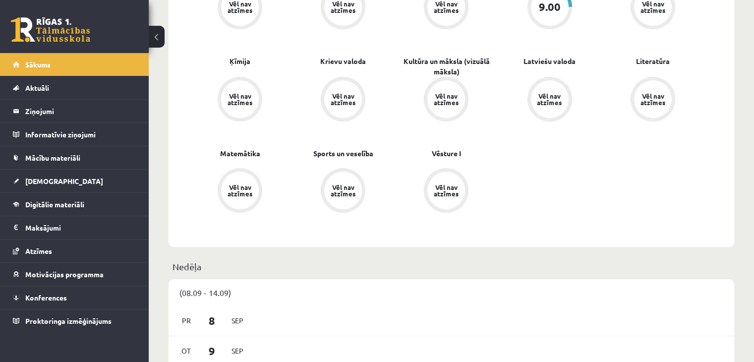
scroll to position [298, 0]
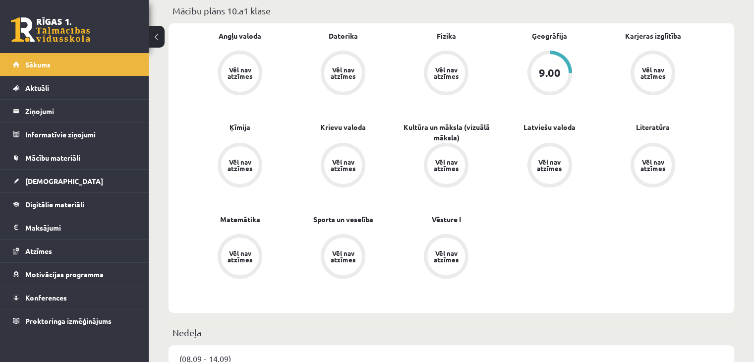
click at [548, 77] on div "9.00" at bounding box center [550, 72] width 22 height 11
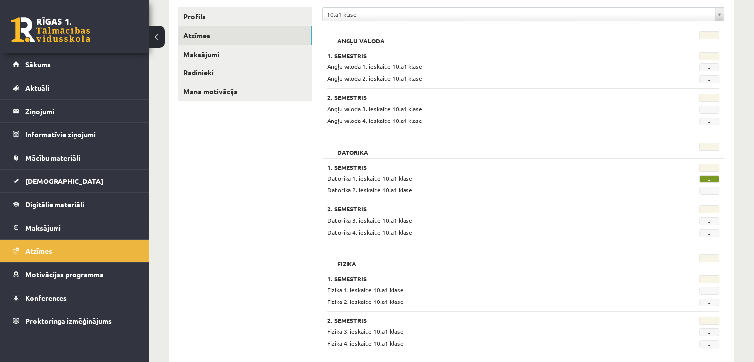
scroll to position [66, 0]
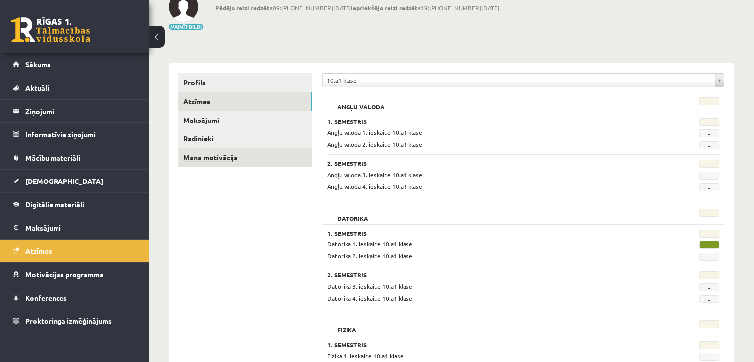
click at [203, 160] on link "Mana motivācija" at bounding box center [245, 157] width 133 height 18
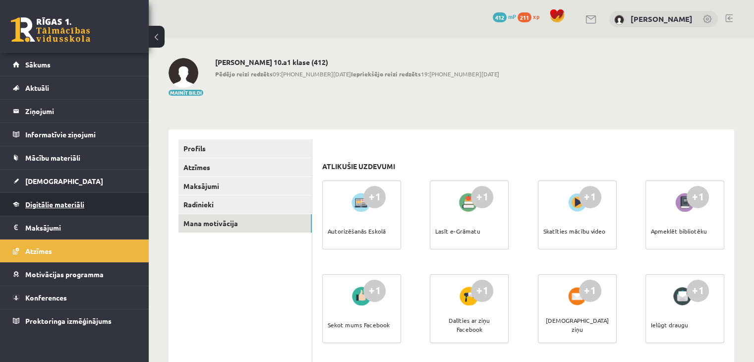
click at [33, 205] on span "Digitālie materiāli" at bounding box center [54, 204] width 59 height 9
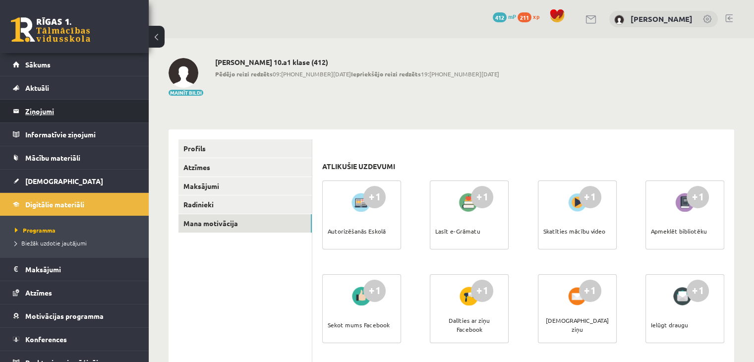
click at [34, 116] on legend "Ziņojumi 0" at bounding box center [80, 111] width 111 height 23
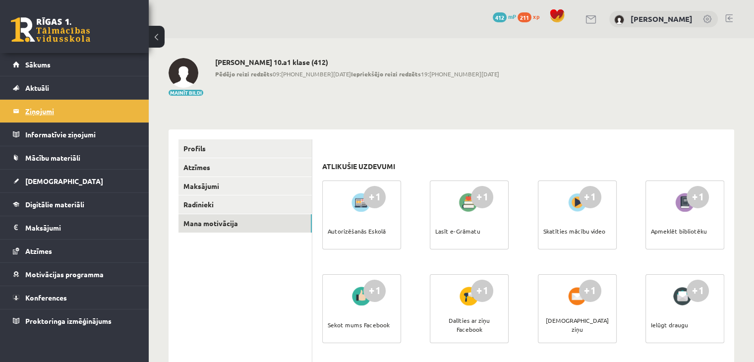
click at [47, 111] on legend "Ziņojumi 0" at bounding box center [80, 111] width 111 height 23
click at [198, 147] on link "Profils" at bounding box center [245, 148] width 133 height 18
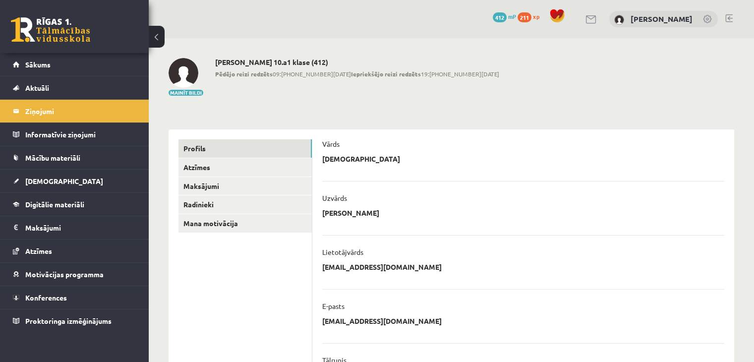
click at [155, 29] on button at bounding box center [157, 37] width 16 height 22
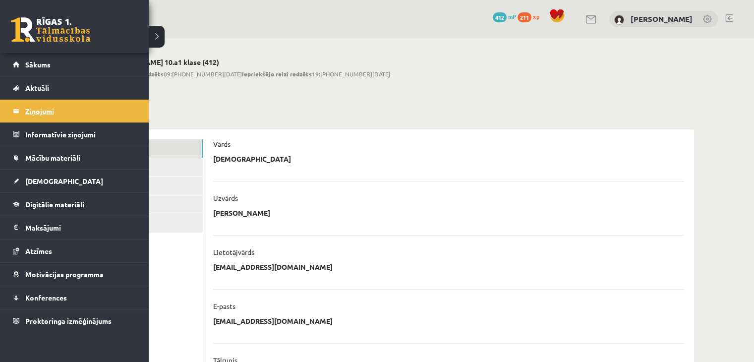
click at [30, 113] on legend "Ziņojumi 0" at bounding box center [80, 111] width 111 height 23
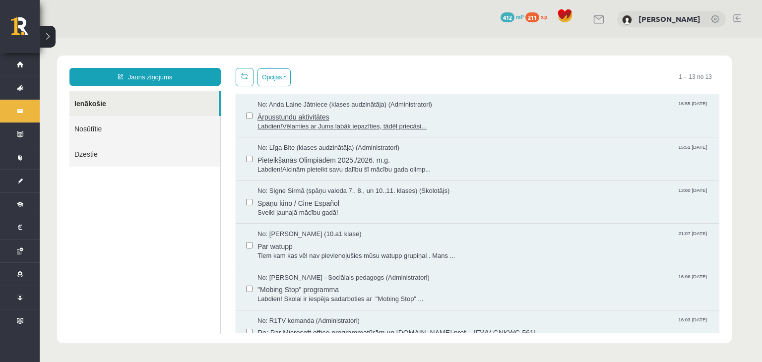
click at [297, 117] on span "Ārpusstundu aktivitātes" at bounding box center [482, 116] width 451 height 12
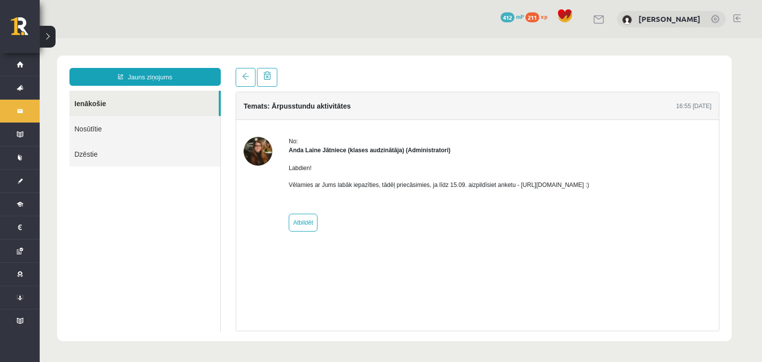
drag, startPoint x: 513, startPoint y: 185, endPoint x: 619, endPoint y: 186, distance: 106.6
click at [589, 186] on p "Vēlamies ar Jums labāk iepazīties, tādēļ priecāsimies, ja līdz 15.09. aizpildīs…" at bounding box center [439, 185] width 301 height 9
copy p "https://forms.gle/mVxkUEapGFxHM7hU7"
click at [411, 169] on p "Labdien!" at bounding box center [439, 168] width 301 height 9
click at [715, 20] on link at bounding box center [716, 20] width 10 height 10
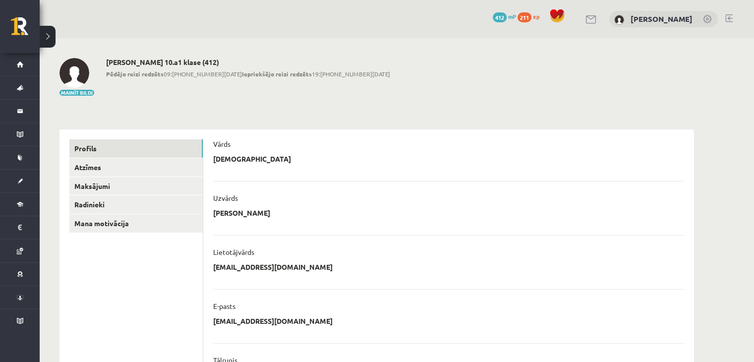
drag, startPoint x: 166, startPoint y: 63, endPoint x: 221, endPoint y: 65, distance: 55.1
click at [221, 65] on h2 "[PERSON_NAME] 10.a1 klase (412)" at bounding box center [248, 62] width 284 height 8
click at [230, 63] on h2 "Kristiāna Jansone 10.a1 klase (412)" at bounding box center [248, 62] width 284 height 8
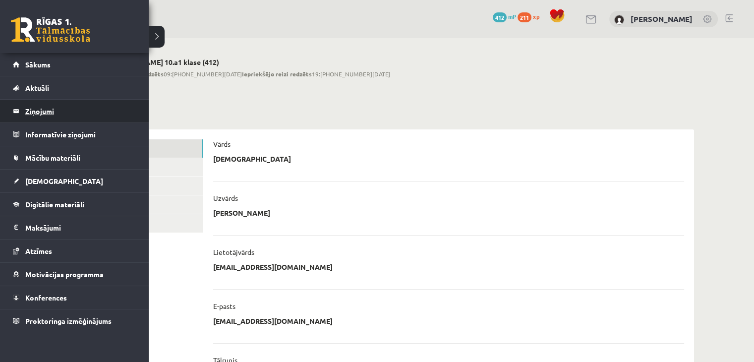
click at [32, 112] on legend "Ziņojumi 0" at bounding box center [80, 111] width 111 height 23
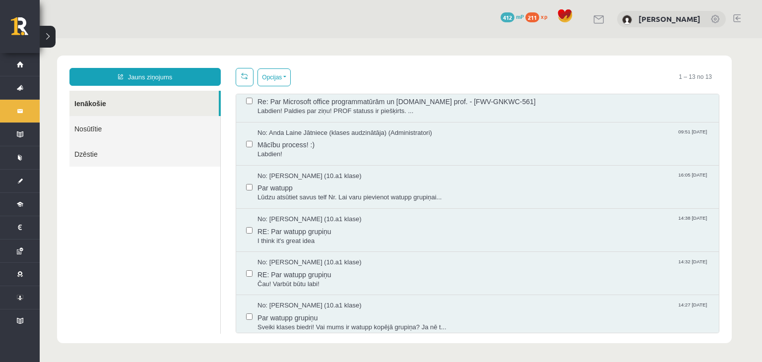
scroll to position [264, 0]
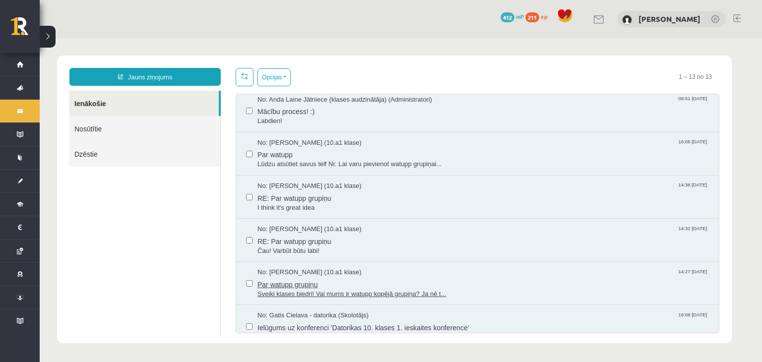
click at [296, 277] on span "Par watupp grupiņu" at bounding box center [482, 283] width 451 height 12
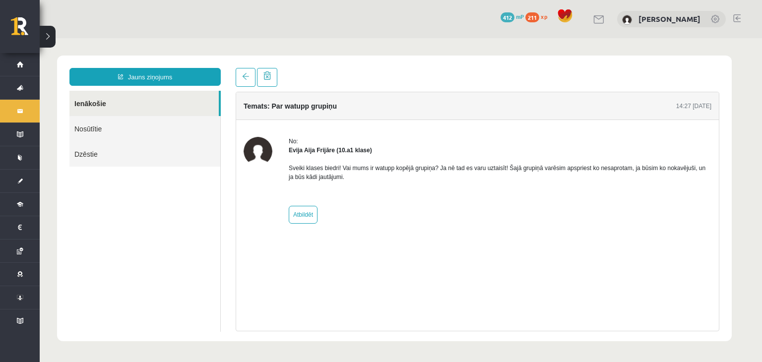
scroll to position [0, 0]
click at [735, 17] on link at bounding box center [736, 18] width 7 height 8
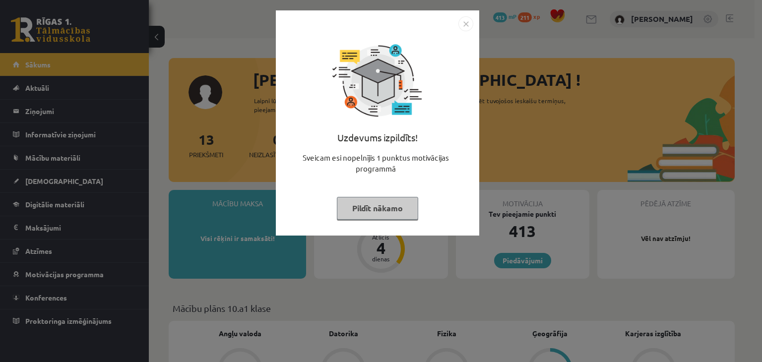
drag, startPoint x: 398, startPoint y: 206, endPoint x: 413, endPoint y: 195, distance: 18.2
click at [398, 206] on button "Pildīt nākamo" at bounding box center [377, 208] width 81 height 23
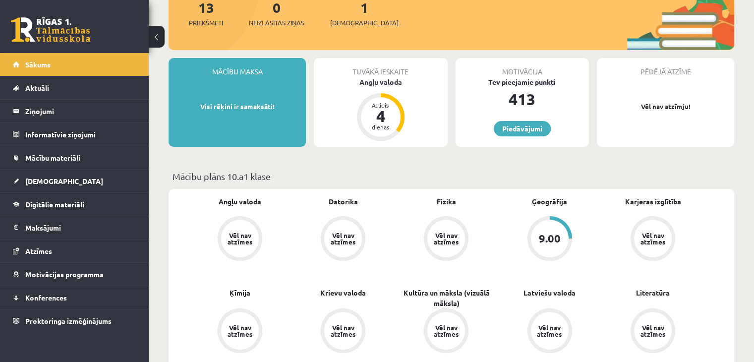
scroll to position [99, 0]
